Goal: Information Seeking & Learning: Learn about a topic

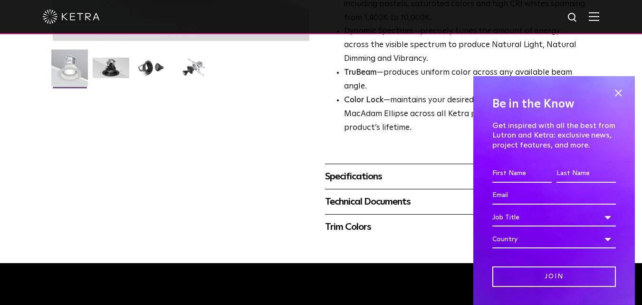
click at [386, 184] on div "Specifications" at bounding box center [456, 176] width 262 height 15
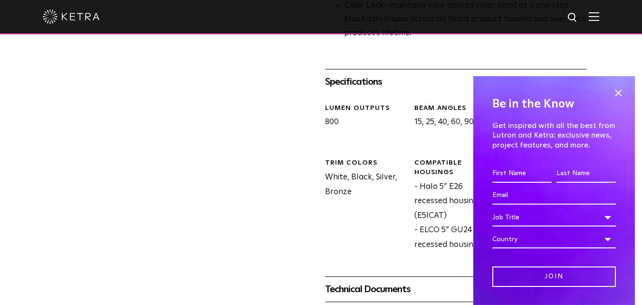
scroll to position [380, 0]
click at [609, 85] on div "Be in the Know Get inspired with all the best from Lutron and Ketra: exclusive …" at bounding box center [555, 190] width 162 height 229
click at [612, 89] on span at bounding box center [619, 93] width 14 height 14
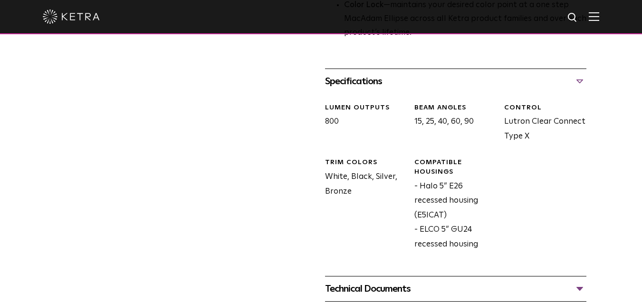
click at [360, 82] on div "Specifications" at bounding box center [456, 81] width 262 height 15
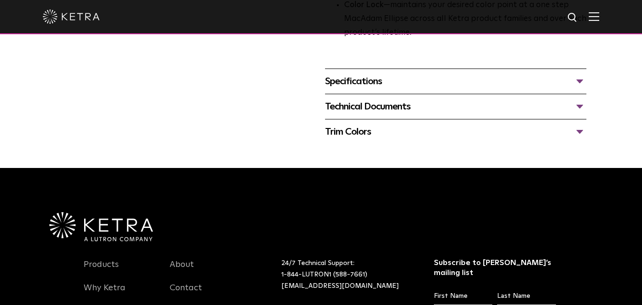
click at [350, 102] on div "Technical Documents" at bounding box center [456, 106] width 262 height 15
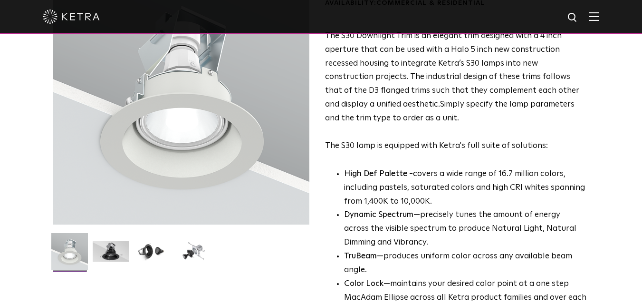
scroll to position [95, 0]
